Goal: Information Seeking & Learning: Learn about a topic

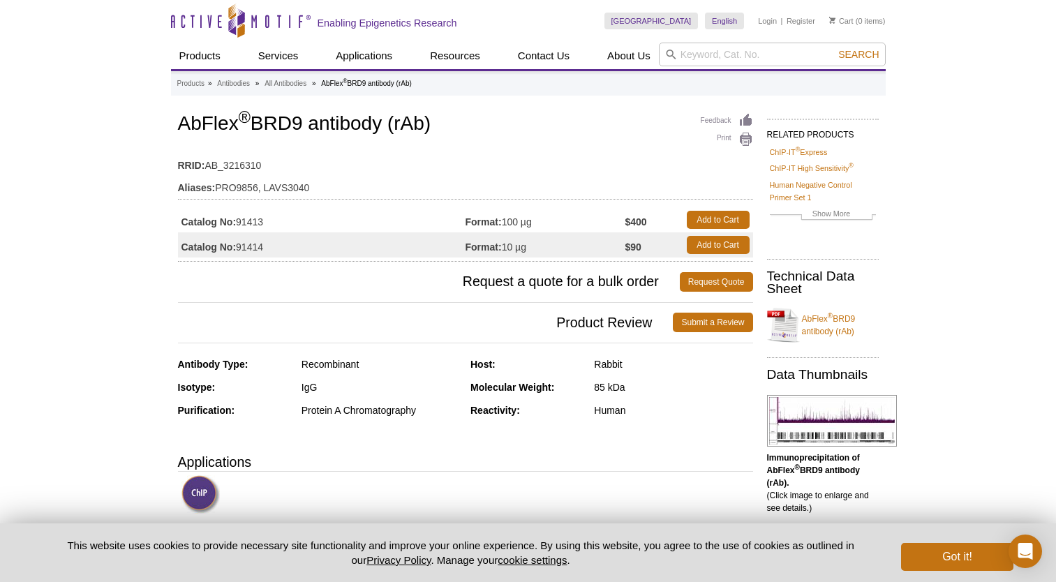
click at [258, 124] on h1 "AbFlex ® BRD9 antibody (rAb)" at bounding box center [465, 125] width 575 height 24
click at [969, 546] on button "Got it!" at bounding box center [957, 557] width 112 height 28
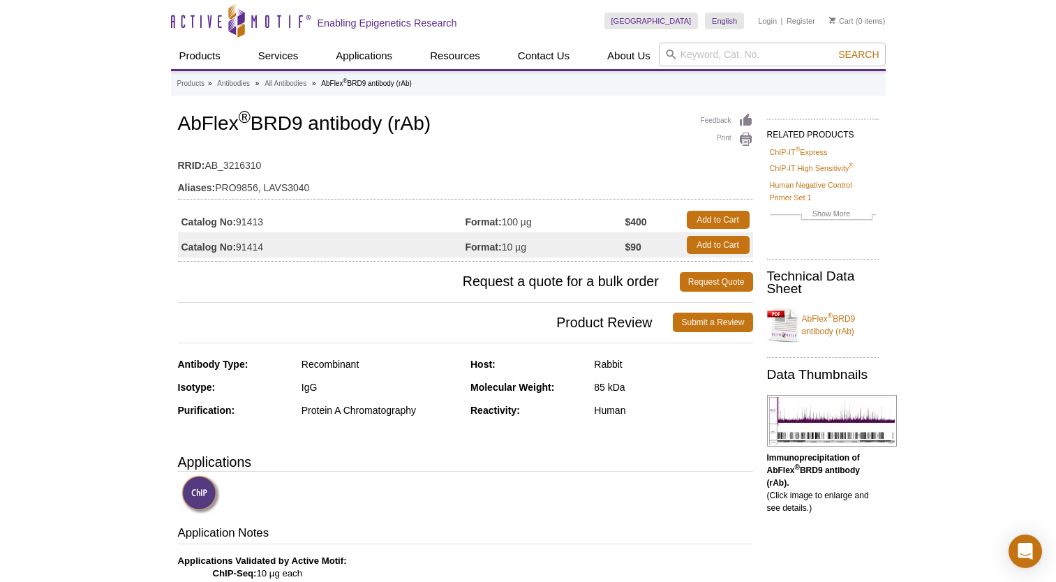
click at [286, 117] on h1 "AbFlex ® BRD9 antibody (rAb)" at bounding box center [465, 125] width 575 height 24
drag, startPoint x: 443, startPoint y: 123, endPoint x: 183, endPoint y: 127, distance: 259.6
click at [183, 127] on h1 "AbFlex ® BRD9 antibody (rAb)" at bounding box center [465, 125] width 575 height 24
click at [179, 121] on h1 "AbFlex ® BRD9 antibody (rAb)" at bounding box center [465, 125] width 575 height 24
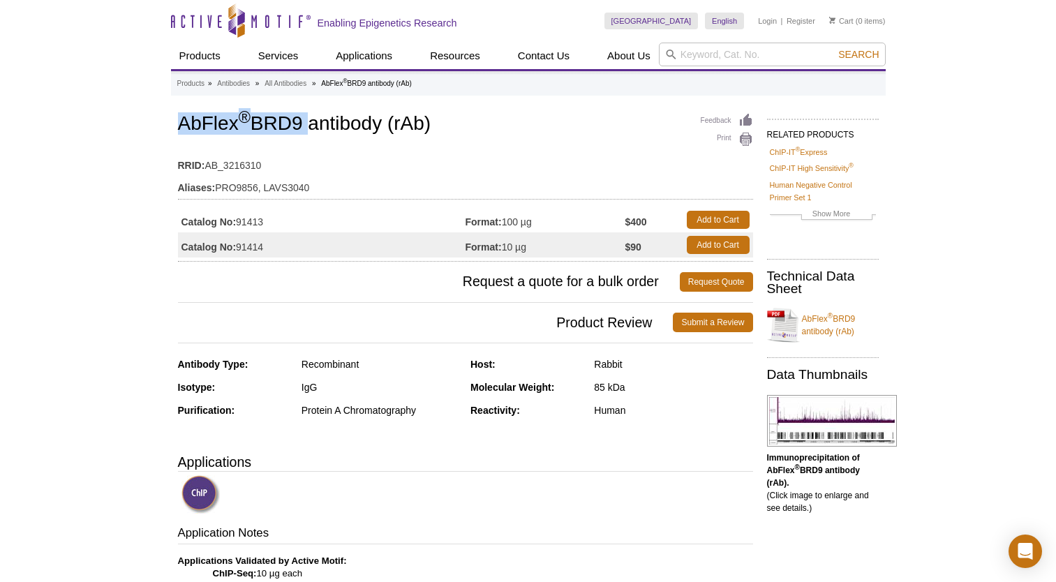
drag, startPoint x: 179, startPoint y: 121, endPoint x: 306, endPoint y: 121, distance: 127.0
click at [306, 121] on h1 "AbFlex ® BRD9 antibody (rAb)" at bounding box center [465, 125] width 575 height 24
click at [310, 121] on h1 "AbFlex ® BRD9 antibody (rAb)" at bounding box center [465, 125] width 575 height 24
drag, startPoint x: 313, startPoint y: 121, endPoint x: 386, endPoint y: 123, distance: 72.6
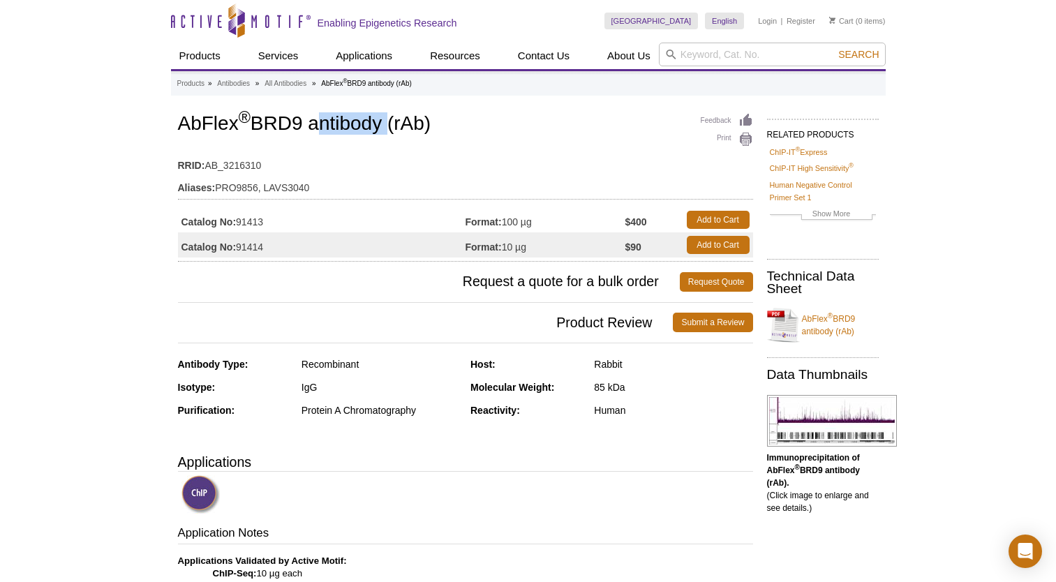
click at [386, 123] on h1 "AbFlex ® BRD9 antibody (rAb)" at bounding box center [465, 125] width 575 height 24
drag, startPoint x: 386, startPoint y: 123, endPoint x: 410, endPoint y: 130, distance: 25.2
click at [410, 130] on h1 "AbFlex ® BRD9 antibody (rAb)" at bounding box center [465, 125] width 575 height 24
drag, startPoint x: 394, startPoint y: 121, endPoint x: 439, endPoint y: 122, distance: 45.4
click at [439, 122] on h1 "AbFlex ® BRD9 antibody (rAb)" at bounding box center [465, 125] width 575 height 24
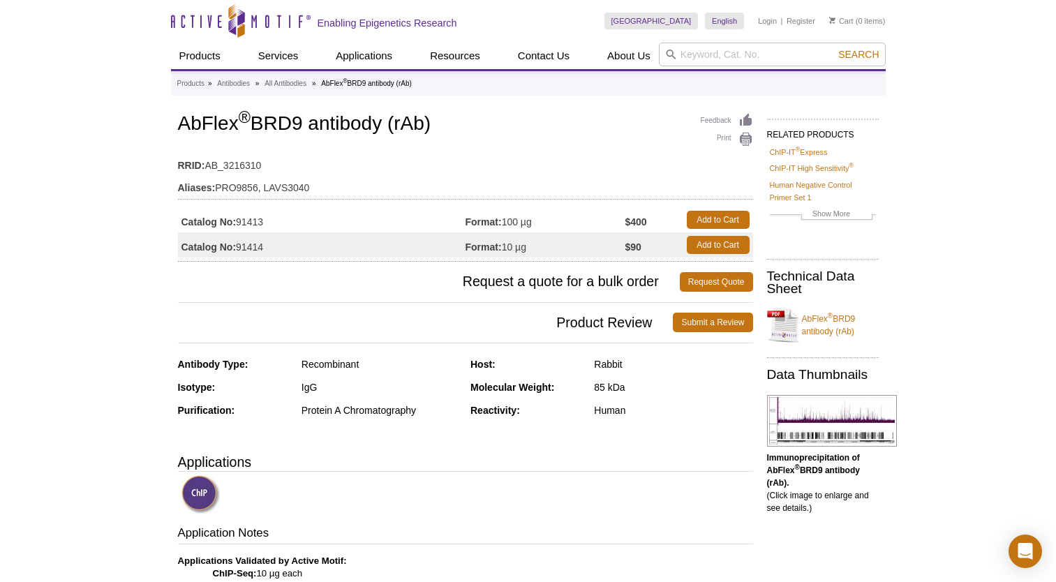
click at [439, 122] on h1 "AbFlex ® BRD9 antibody (rAb)" at bounding box center [465, 125] width 575 height 24
